Goal: Use online tool/utility: Use online tool/utility

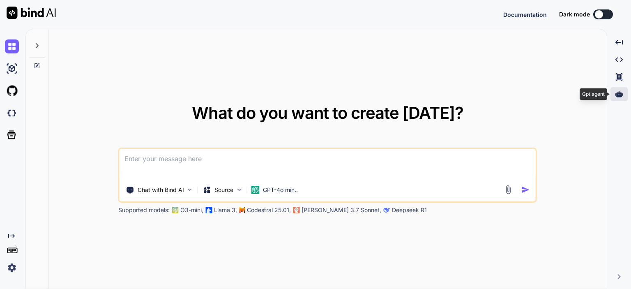
click at [617, 92] on icon at bounding box center [619, 93] width 7 height 7
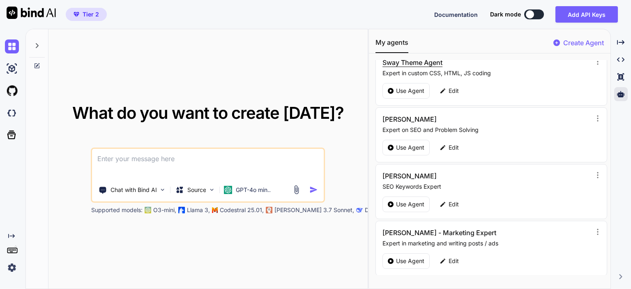
scroll to position [123, 0]
click at [402, 200] on p "Use Agent" at bounding box center [410, 204] width 28 height 8
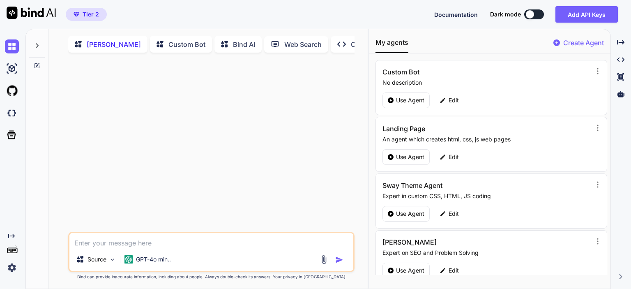
click at [36, 44] on icon at bounding box center [37, 45] width 7 height 7
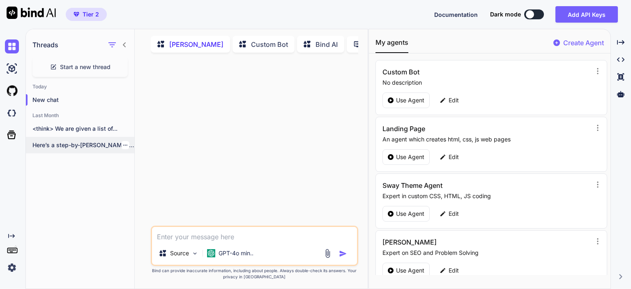
click at [81, 145] on p "Here’s a step-by-[PERSON_NAME] to add your..." at bounding box center [83, 145] width 102 height 8
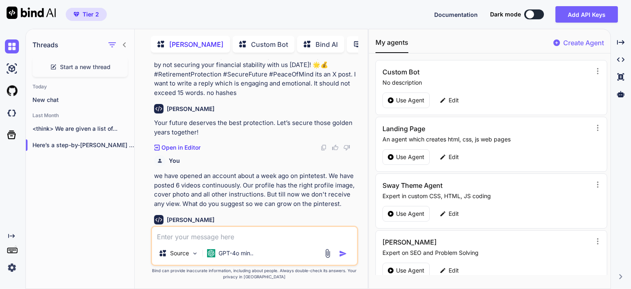
scroll to position [3, 0]
click at [226, 239] on textarea at bounding box center [254, 233] width 205 height 15
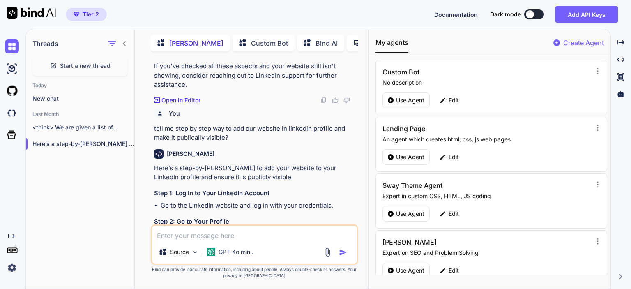
scroll to position [1319, 0]
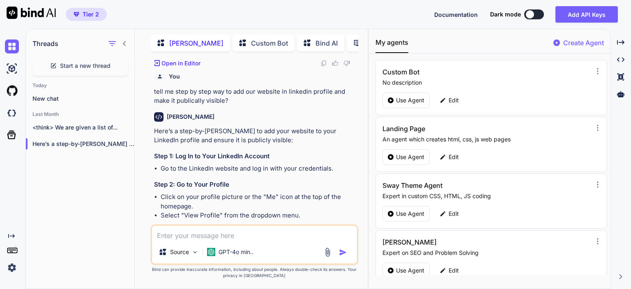
click at [226, 239] on textarea at bounding box center [254, 233] width 205 height 15
type textarea "x"
type textarea "R"
type textarea "x"
type textarea "RE"
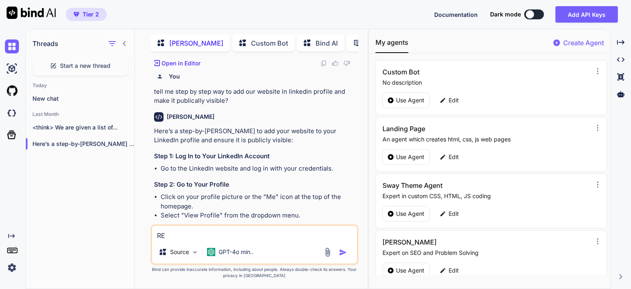
type textarea "x"
type textarea "REv"
type textarea "x"
type textarea "RE"
type textarea "x"
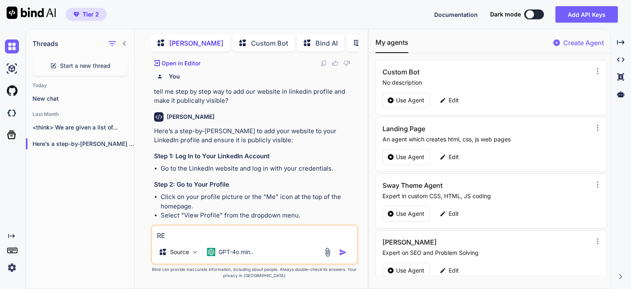
type textarea "R"
type textarea "x"
type textarea "Re"
type textarea "x"
type textarea "Rev"
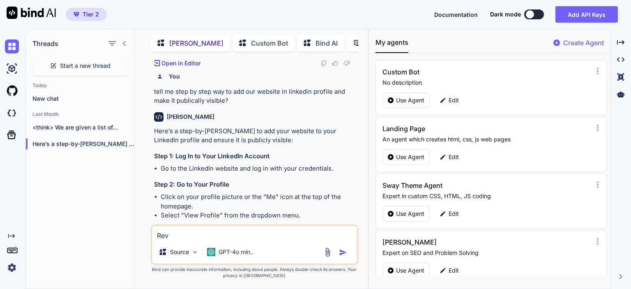
type textarea "x"
type textarea "Revo"
type textarea "x"
type textarea "Revol"
type textarea "x"
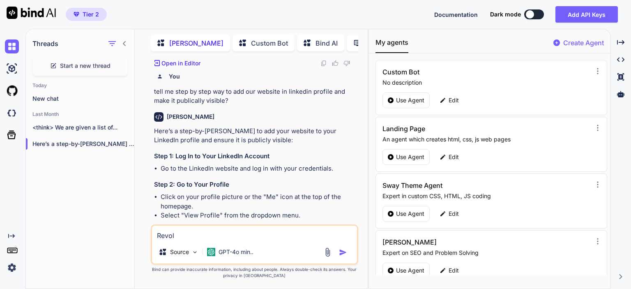
type textarea "Revolu"
type textarea "x"
type textarea "Revolut"
type textarea "x"
type textarea "Revoluti"
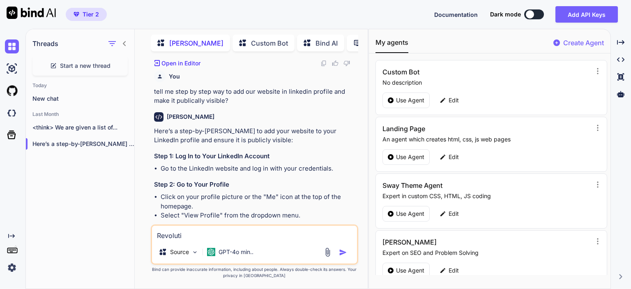
type textarea "x"
type textarea "Revolutio"
type textarea "x"
type textarea "Revolution"
type textarea "x"
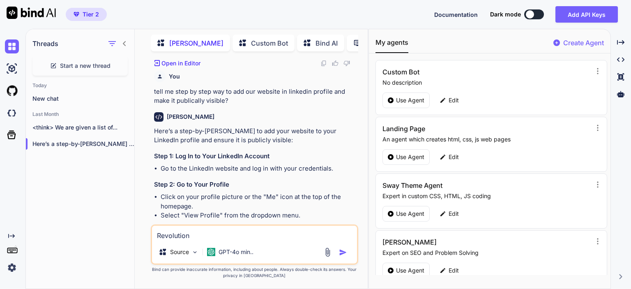
type textarea "Revolutiona"
type textarea "x"
type textarea "Revolution"
type textarea "x"
type textarea "Revolutioni"
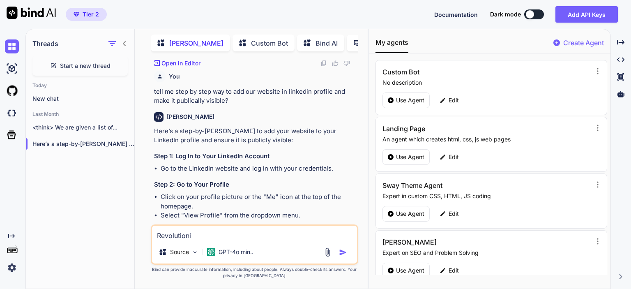
type textarea "x"
type textarea "Revolutioniz"
type textarea "x"
type textarea "Revolutionizi"
type textarea "x"
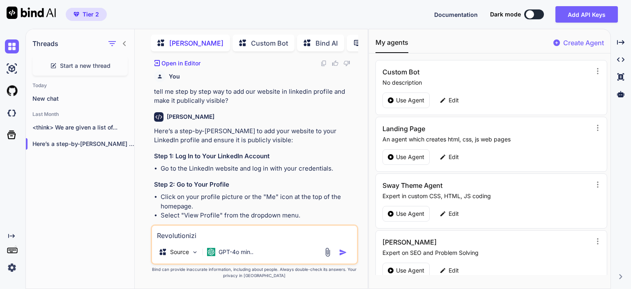
type textarea "Revolutionizin"
type textarea "x"
type textarea "Revolutionizing"
type textarea "x"
type textarea "Revolutionizing"
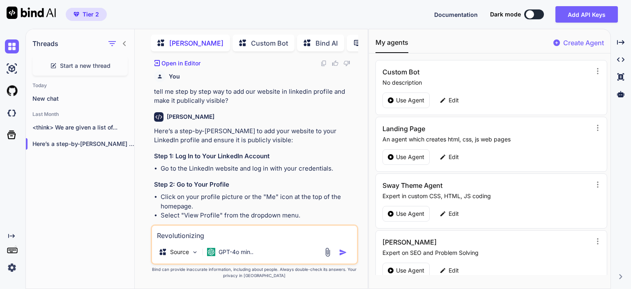
type textarea "x"
type textarea "Revolutionizing F"
type textarea "x"
type textarea "Revolutionizing Fi"
type textarea "x"
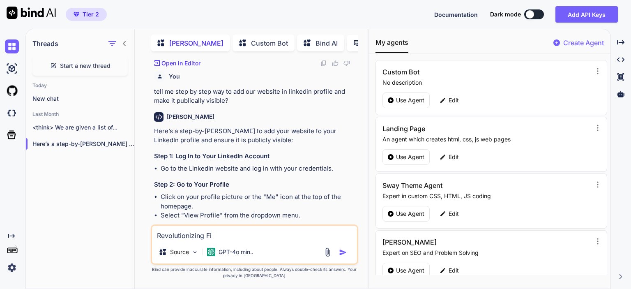
type textarea "Revolutionizing Fin"
type textarea "x"
type textarea "Revolutionizing Fina"
type textarea "x"
type textarea "Revolutionizing [PERSON_NAME]"
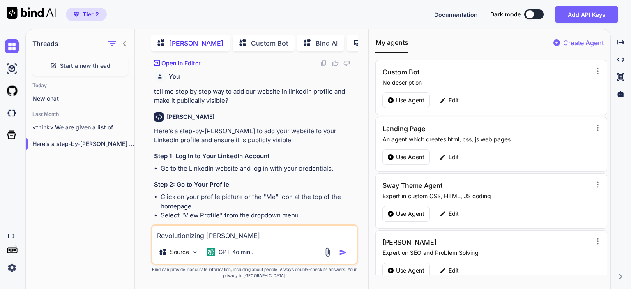
type textarea "x"
type textarea "Revolutionizing Financ"
type textarea "x"
type textarea "Revolutionizing Financi"
type textarea "x"
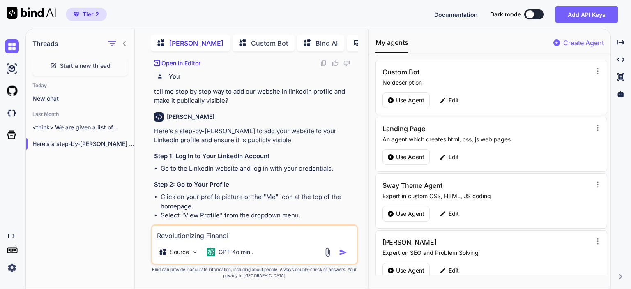
type textarea "Revolutionizing Financie"
type textarea "x"
type textarea "Revolutionizing Financies"
type textarea "x"
type textarea "Revolutionizing Financies"
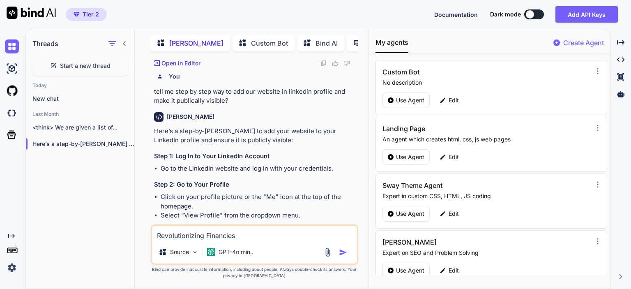
type textarea "x"
type textarea "Revolutionizing Financies s"
type textarea "x"
type textarea "Revolutionizing Financies si"
type textarea "x"
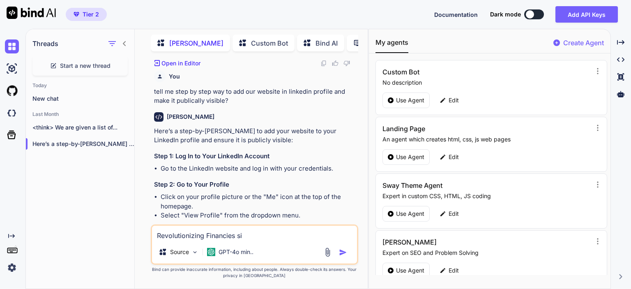
type textarea "Revolutionizing Financies sin"
type textarea "x"
type textarea "Revolutionizing Financies sinc"
type textarea "x"
type textarea "Revolutionizing Financies since"
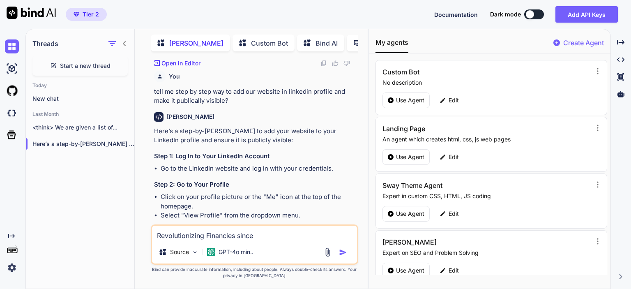
type textarea "x"
type textarea "Revolutionizing Financies sinc"
type textarea "x"
type textarea "Revolutionizing Financies sin"
type textarea "x"
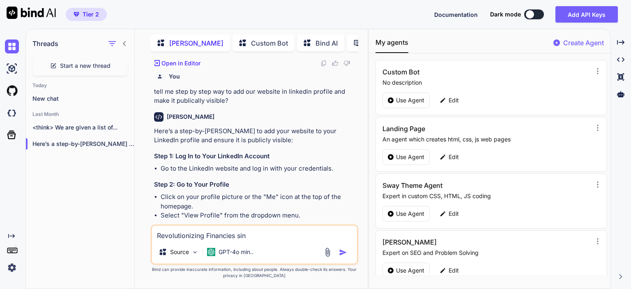
type textarea "Revolutionizing Financies si"
type textarea "x"
type textarea "Revolutionizing Financies s"
type textarea "x"
type textarea "Revolutionizing Financies"
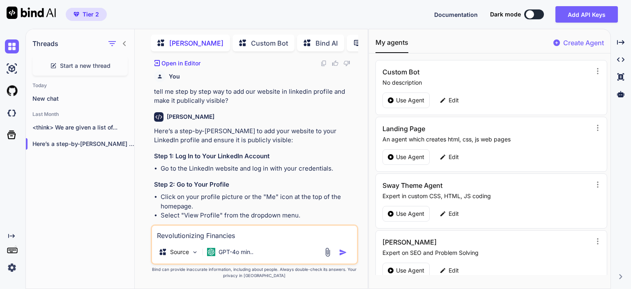
type textarea "x"
type textarea "Revolutionizing Financies S"
type textarea "x"
type textarea "Revolutionizing Financies Sin"
type textarea "x"
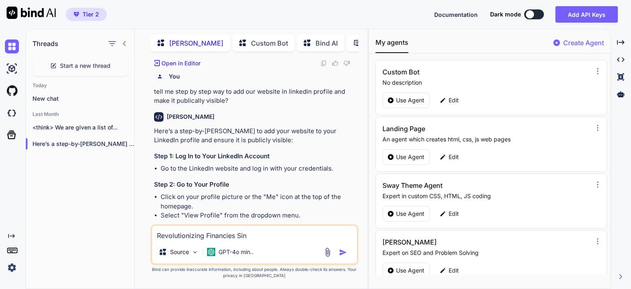
type textarea "Revolutionizing Financies Sinc"
type textarea "x"
type textarea "Revolutionizing Financies Since"
type textarea "x"
type textarea "Revolutionizing Financies Since"
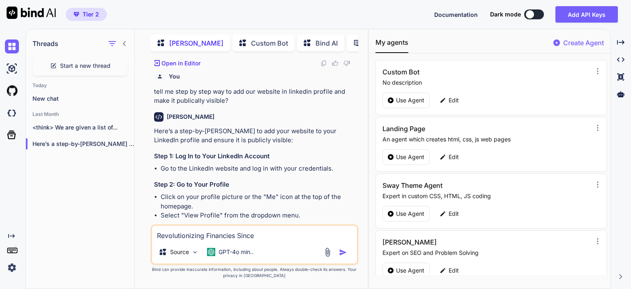
type textarea "x"
type textarea "Revolutionizing Financies Since 2"
type textarea "x"
type textarea "Revolutionizing Financies Since 20"
type textarea "x"
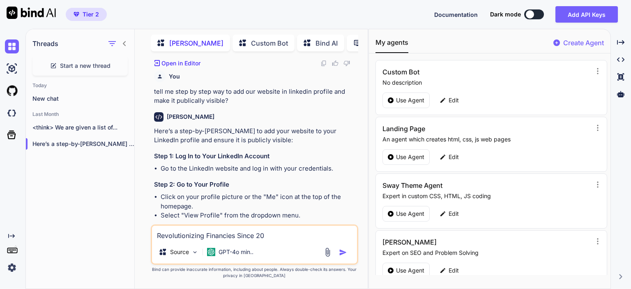
type textarea "Revolutionizing Financies Since 200"
type textarea "x"
type textarea "Revolutionizing Financies Since [DATE]"
type textarea "x"
type textarea "Revolutionizing Financies Since [DATE]"
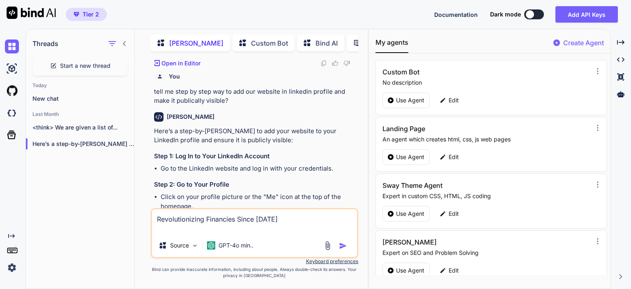
type textarea "x"
type textarea "Revolutionizing Financies Since [DATE]"
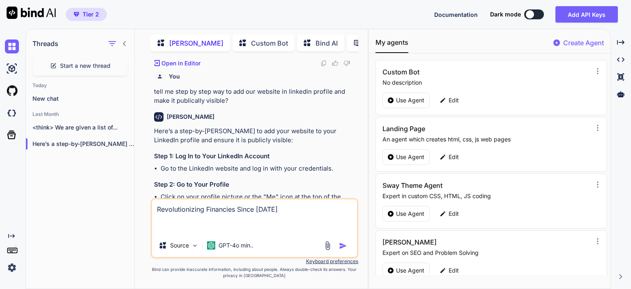
type textarea "x"
type textarea "Revolutionizing Financies Since [DATE]"
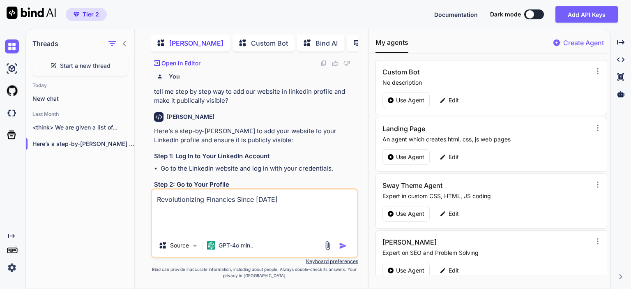
type textarea "x"
type textarea "Revolutionizing Financies Since [DATE] r"
type textarea "x"
type textarea "Revolutionizing Financies Since [DATE] re"
type textarea "x"
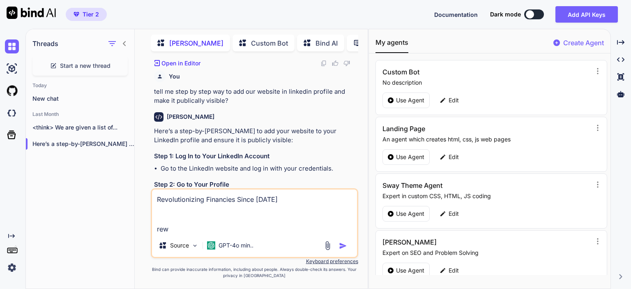
type textarea "Revolutionizing Financies Since [DATE] rewr"
type textarea "x"
type textarea "Revolutionizing Financies Since [DATE] rewrit"
type textarea "x"
type textarea "Revolutionizing Financies Since [DATE] rewrite"
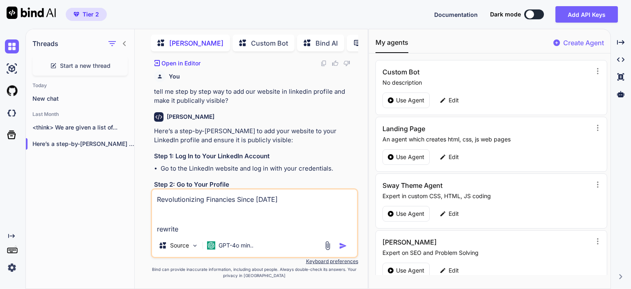
type textarea "x"
type textarea "Revolutionizing Financies Since [DATE] rewrite"
type textarea "x"
type textarea "Revolutionizing Financies Since [DATE] rewrite t"
type textarea "x"
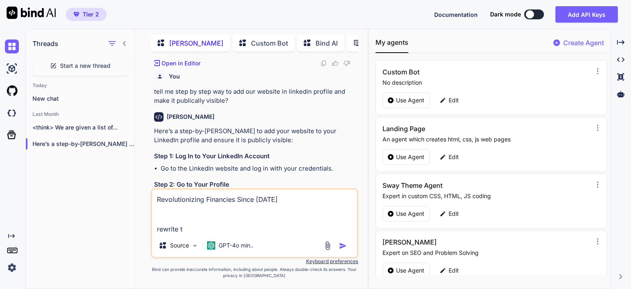
type textarea "Revolutionizing Financies Since [DATE] rewrite th"
type textarea "x"
type textarea "Revolutionizing Financies Since [DATE] rewrite thi"
type textarea "x"
type textarea "Revolutionizing Financies Since [DATE] rewrite this"
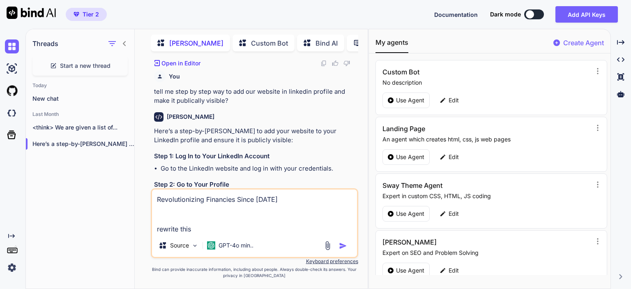
type textarea "x"
type textarea "Revolutionizing Financies Since [DATE] rewrite this"
type textarea "x"
type textarea "Revolutionizing Financies Since [DATE] rewrite this ph"
type textarea "x"
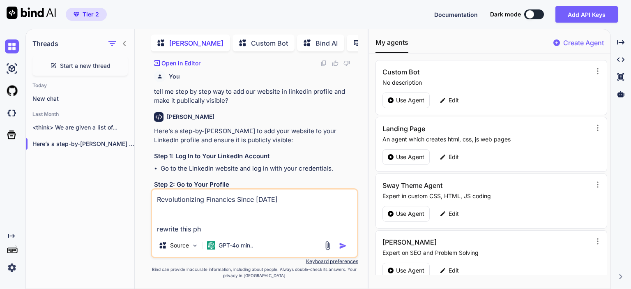
type textarea "Revolutionizing Financies Since [DATE] rewrite this phr"
type textarea "x"
type textarea "Revolutionizing Financies Since [DATE] rewrite this phra"
type textarea "x"
type textarea "Revolutionizing Financies Since [DATE] rewrite this phras"
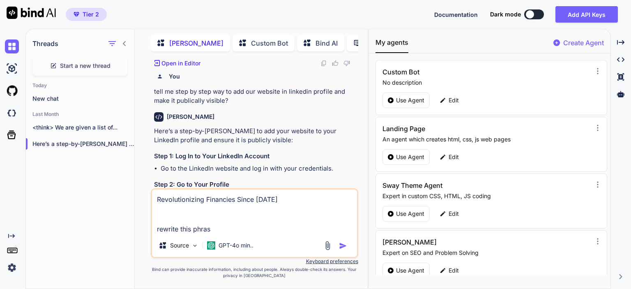
type textarea "x"
type textarea "Revolutionizing Financies Since [DATE] rewrite this phrase"
type textarea "x"
type textarea "Revolutionizing Financies Since [DATE] rewrite this phrase"
type textarea "x"
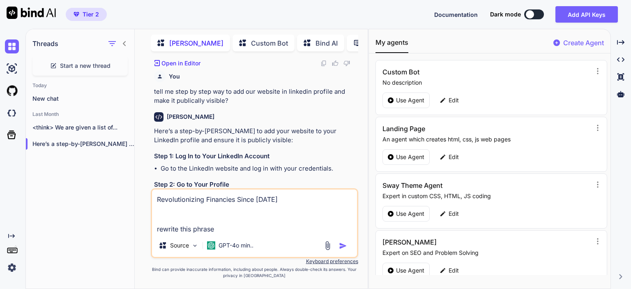
type textarea "Revolutionizing Financies Since [DATE] rewrite this phrase b"
type textarea "x"
type textarea "Revolutionizing Financies Since [DATE] rewrite this phrase be"
type textarea "x"
type textarea "Revolutionizing Financies Since [DATE] rewrite this phrase bet"
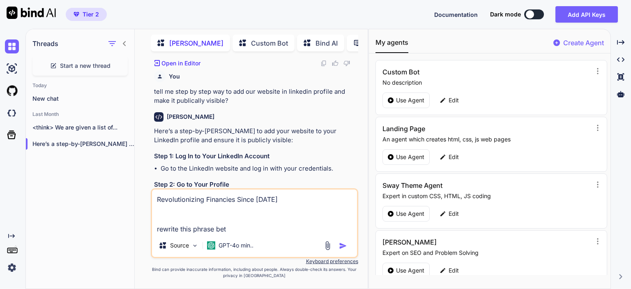
type textarea "x"
type textarea "Revolutionizing Financies Since [DATE] rewrite this phrase [PERSON_NAME]"
type textarea "x"
type textarea "Revolutionizing Financies Since [DATE] rewrite this phrase better"
type textarea "x"
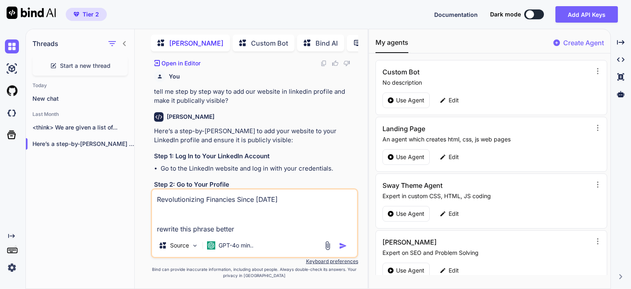
type textarea "Revolutionizing Financies Since [DATE] rewrite this phrase better"
type textarea "x"
type textarea "Revolutionizing Financies Since [DATE] rewrite this phrase better a"
type textarea "x"
type textarea "Revolutionizing Financies Since [DATE] rewrite this phrase better an"
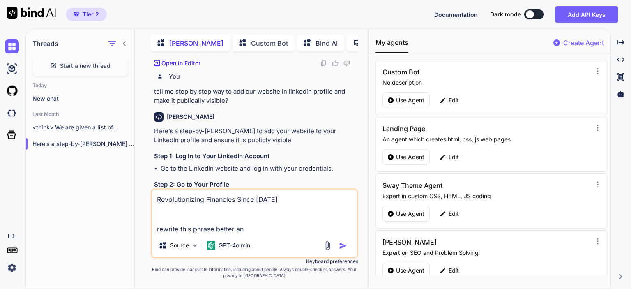
type textarea "x"
type textarea "Revolutionizing Financies Since [DATE] rewrite this phrase better and"
type textarea "x"
type textarea "Revolutionizing Financies Since [DATE] rewrite this phrase better and"
type textarea "x"
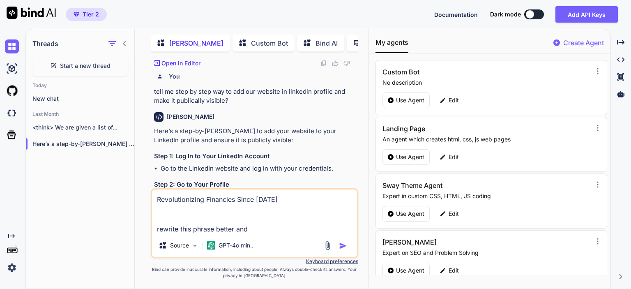
type textarea "Revolutionizing Financies Since [DATE] rewrite this phrase better and g"
type textarea "x"
type textarea "Revolutionizing Financies Since [DATE] rewrite this phrase better and gi"
type textarea "x"
type textarea "Revolutionizing Financies Since [DATE] rewrite this phrase better and giv"
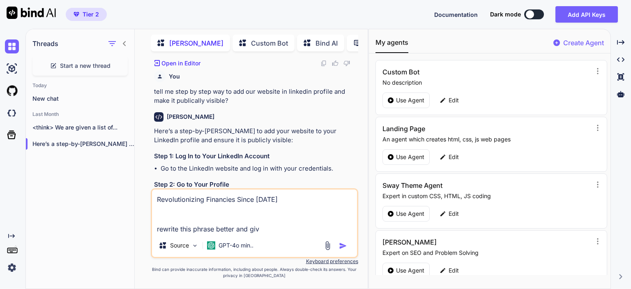
type textarea "x"
type textarea "Revolutionizing Financies Since [DATE] rewrite this phrase better and give"
type textarea "x"
type textarea "Revolutionizing Financies Since [DATE] rewrite this phrase better and give m"
type textarea "x"
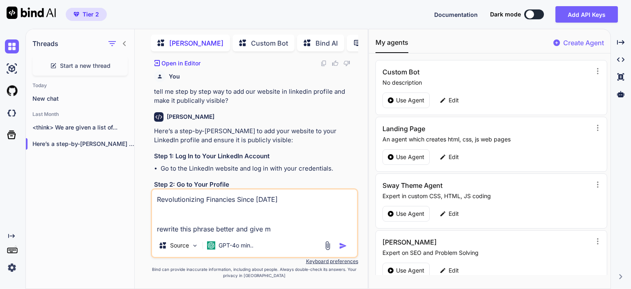
type textarea "Revolutionizing Financies Since [DATE] rewrite this phrase better and give me"
type textarea "x"
type textarea "Revolutionizing Financies Since [DATE] rewrite this phrase better and give me"
type textarea "x"
type textarea "Revolutionizing Financies Since [DATE] rewrite this phrase better and give me 1"
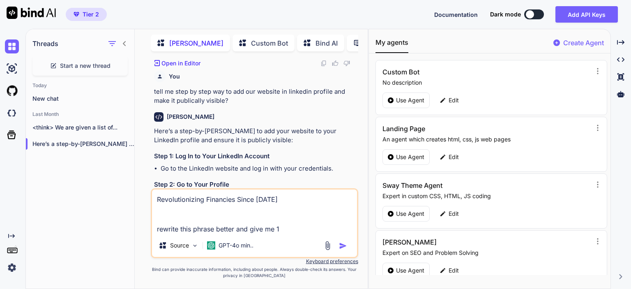
type textarea "x"
type textarea "Revolutionizing Financies Since [DATE] rewrite this phrase better and give me 10"
type textarea "x"
type textarea "Revolutionizing Financies Since [DATE] rewrite this phrase better and give me 10"
type textarea "x"
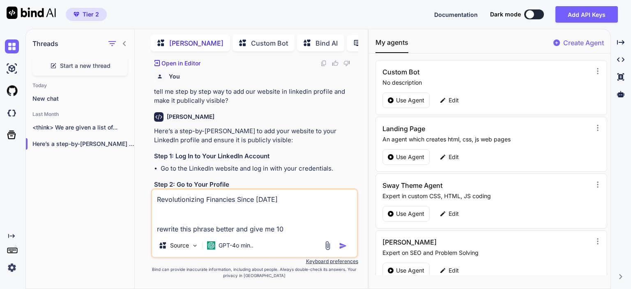
type textarea "Revolutionizing Financies Since [DATE] rewrite this phrase better and give me 1…"
type textarea "x"
type textarea "Revolutionizing Financies Since [DATE] rewrite this phrase better and give me 1…"
type textarea "x"
type textarea "Revolutionizing Financies Since [DATE] rewrite this phrase better and give me 1…"
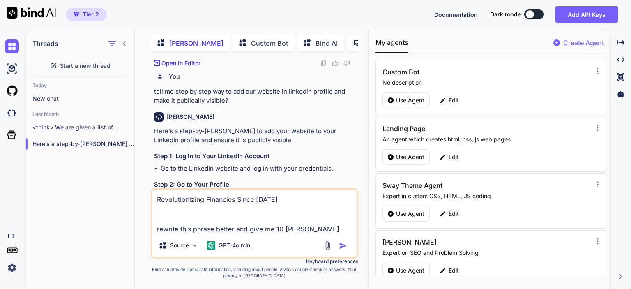
type textarea "x"
type textarea "Revolutionizing Financies Since [DATE] rewrite this phrase better and give me 1…"
type textarea "x"
type textarea "Revolutionizing Financies Since [DATE] rewrite this phrase better and give me 1…"
type textarea "x"
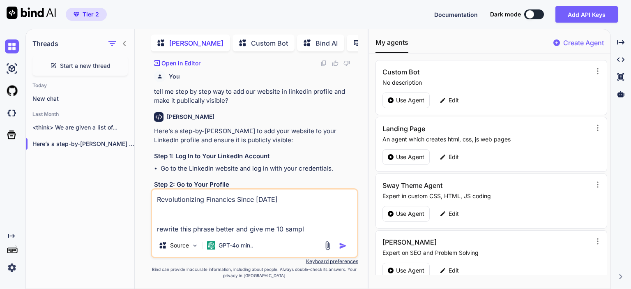
type textarea "Revolutionizing Financies Since [DATE] rewrite this phrase better and give me 1…"
type textarea "x"
type textarea "Revolutionizing Financies Since [DATE] rewrite this phrase better and give me 1…"
type textarea "x"
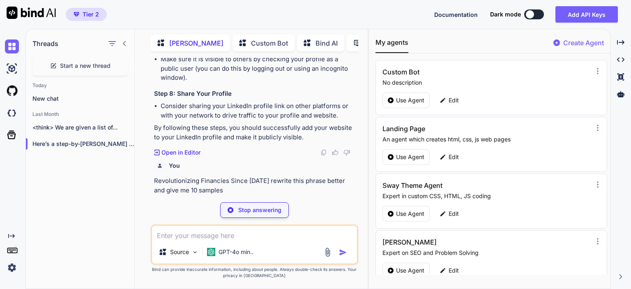
scroll to position [1765, 0]
type textarea "x"
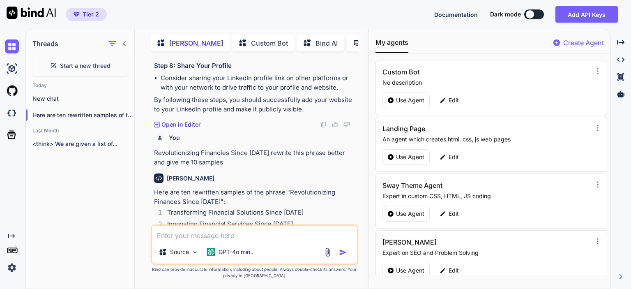
scroll to position [1755, 0]
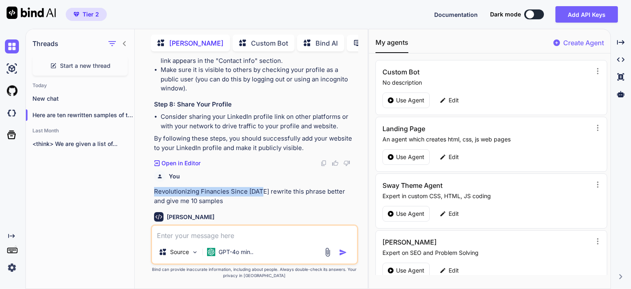
drag, startPoint x: 155, startPoint y: 164, endPoint x: 261, endPoint y: 166, distance: 106.5
click at [261, 187] on p "Revolutionizing Financies Since [DATE] rewrite this phrase better and give me 1…" at bounding box center [255, 196] width 203 height 18
click at [265, 187] on p "Revolutionizing Financies Since [DATE] rewrite this phrase better and give me 1…" at bounding box center [255, 196] width 203 height 18
drag, startPoint x: 265, startPoint y: 163, endPoint x: 312, endPoint y: 178, distance: 49.1
click at [312, 178] on div "You Our Retirement Protection Plan provides comprehensive coverage and peace of…" at bounding box center [255, 141] width 206 height 166
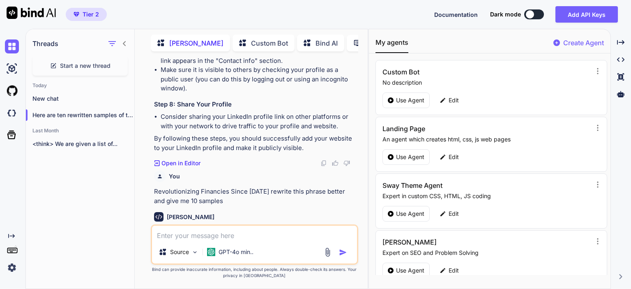
click at [213, 187] on p "Revolutionizing Financies Since [DATE] rewrite this phrase better and give me 1…" at bounding box center [255, 196] width 203 height 18
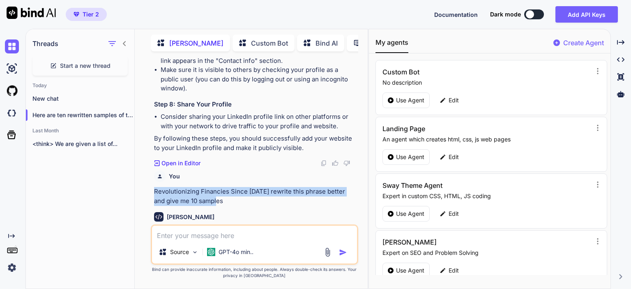
drag, startPoint x: 155, startPoint y: 164, endPoint x: 218, endPoint y: 177, distance: 65.0
click at [218, 187] on p "Revolutionizing Financies Since [DATE] rewrite this phrase better and give me 1…" at bounding box center [255, 196] width 203 height 18
click at [204, 187] on p "Revolutionizing Financies Since [DATE] rewrite this phrase better and give me 1…" at bounding box center [255, 196] width 203 height 18
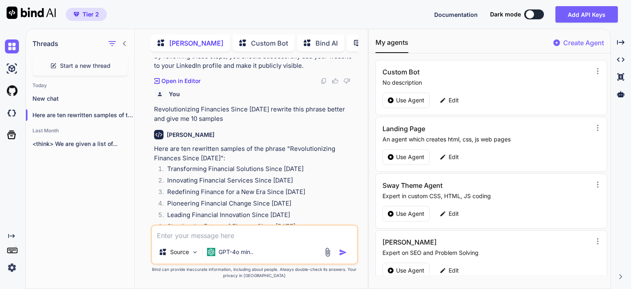
scroll to position [1878, 0]
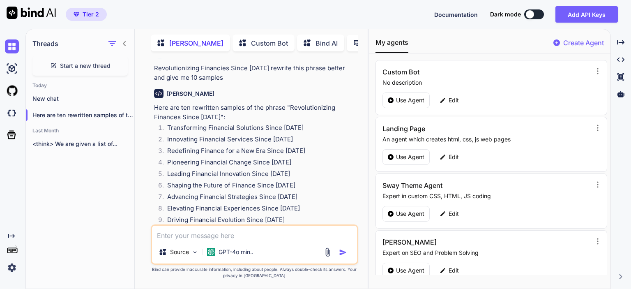
click at [256, 236] on textarea at bounding box center [254, 233] width 205 height 15
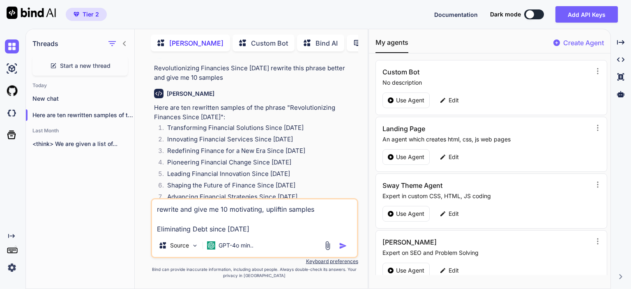
type textarea "rewrite and give me 10 motivating, uplifting samples Eliminating Debt since [DA…"
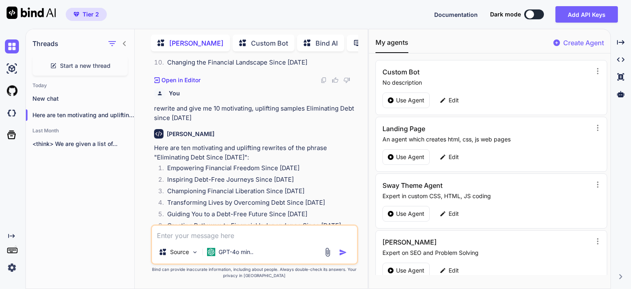
scroll to position [2046, 0]
click at [620, 42] on icon at bounding box center [620, 42] width 7 height 5
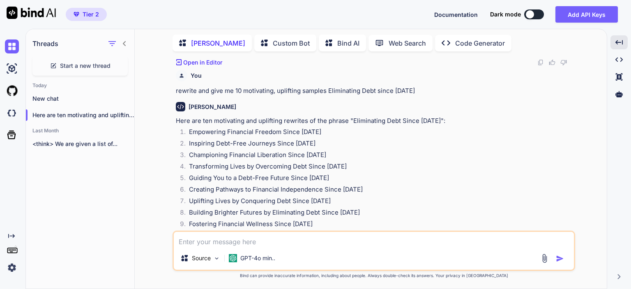
scroll to position [1470, 0]
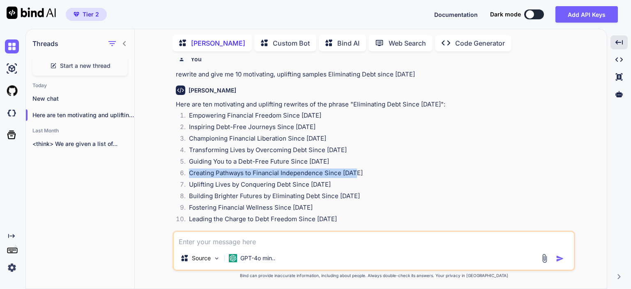
drag, startPoint x: 191, startPoint y: 163, endPoint x: 411, endPoint y: 162, distance: 219.9
click at [411, 169] on li "Creating Pathways to Financial Independence Since [DATE]" at bounding box center [377, 175] width 391 height 12
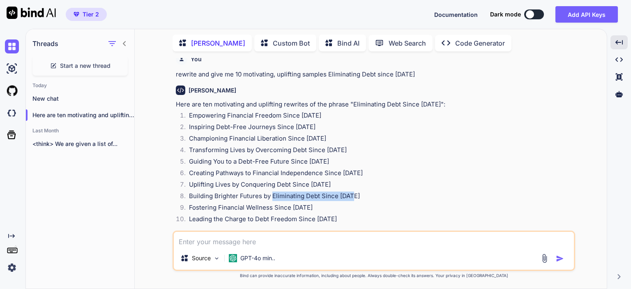
drag, startPoint x: 271, startPoint y: 186, endPoint x: 360, endPoint y: 186, distance: 88.4
click at [360, 192] on li "Building Brighter Futures by Eliminating Debt Since [DATE]" at bounding box center [377, 198] width 391 height 12
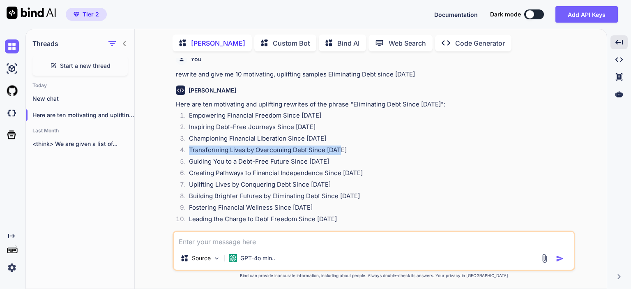
drag, startPoint x: 189, startPoint y: 141, endPoint x: 351, endPoint y: 141, distance: 161.1
click at [351, 145] on li "Transforming Lives by Overcoming Debt Since [DATE]" at bounding box center [377, 151] width 391 height 12
copy li "Transforming Lives by Overcoming Debt Since [DATE]"
click at [340, 246] on textarea at bounding box center [374, 239] width 400 height 15
